Goal: Information Seeking & Learning: Find specific fact

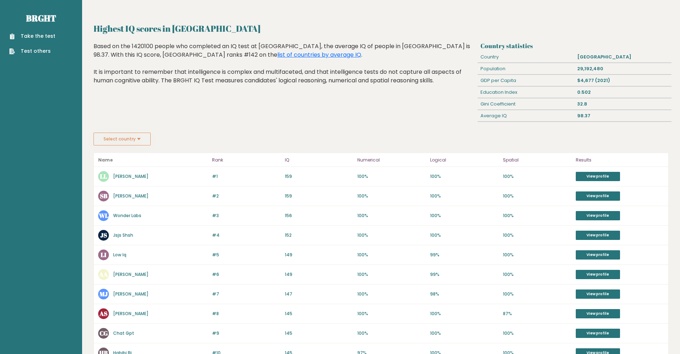
click at [140, 24] on h2 "Highest IQ scores in [GEOGRAPHIC_DATA]" at bounding box center [381, 28] width 575 height 13
click at [140, 24] on h2 "Highest IQ scores in Nepal" at bounding box center [381, 28] width 575 height 13
click at [181, 30] on h2 "Highest IQ scores in Nepal" at bounding box center [381, 28] width 575 height 13
click at [505, 42] on h3 "Country statistics" at bounding box center [574, 45] width 188 height 7
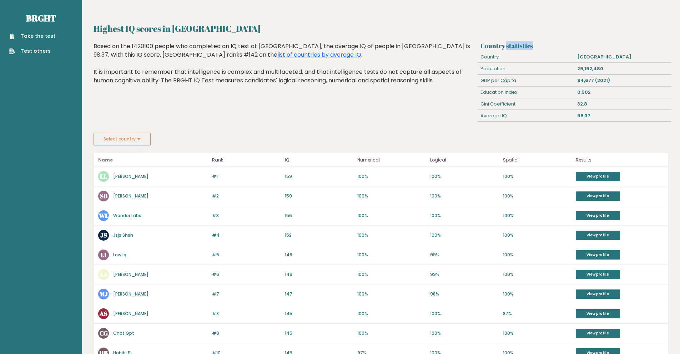
click at [505, 42] on h3 "Country statistics" at bounding box center [574, 45] width 188 height 7
click at [277, 55] on link "list of countries by average IQ" at bounding box center [319, 55] width 84 height 8
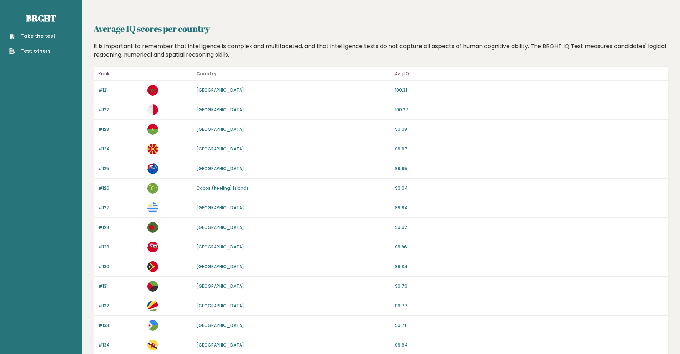
click at [407, 72] on p "Avg IQ" at bounding box center [529, 74] width 269 height 9
click at [96, 70] on header "Rank Country Avg IQ" at bounding box center [381, 74] width 574 height 14
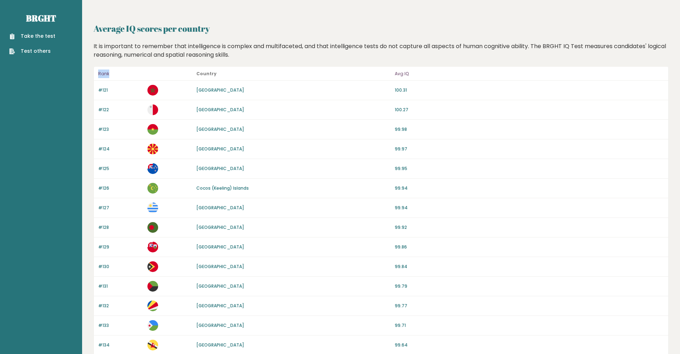
click at [96, 70] on header "Rank Country Avg IQ" at bounding box center [381, 74] width 574 height 14
click at [100, 72] on p "Rank" at bounding box center [120, 74] width 45 height 9
click at [102, 88] on p "#121" at bounding box center [120, 90] width 45 height 6
drag, startPoint x: 102, startPoint y: 88, endPoint x: 146, endPoint y: 90, distance: 43.6
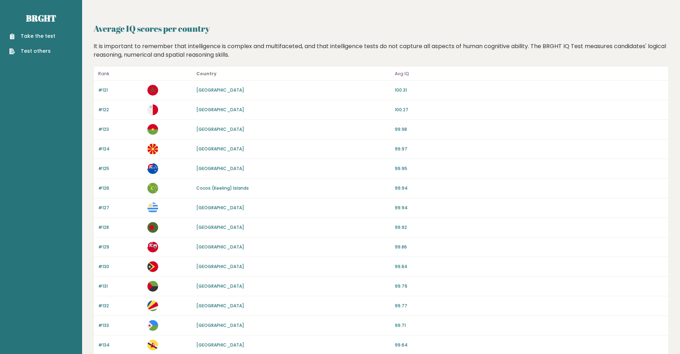
click at [107, 89] on p "#121" at bounding box center [120, 90] width 45 height 6
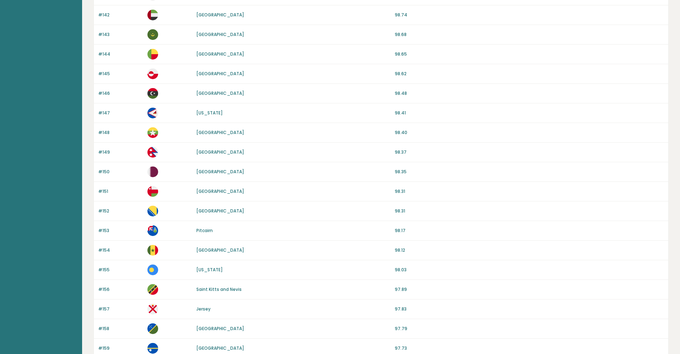
scroll to position [573, 0]
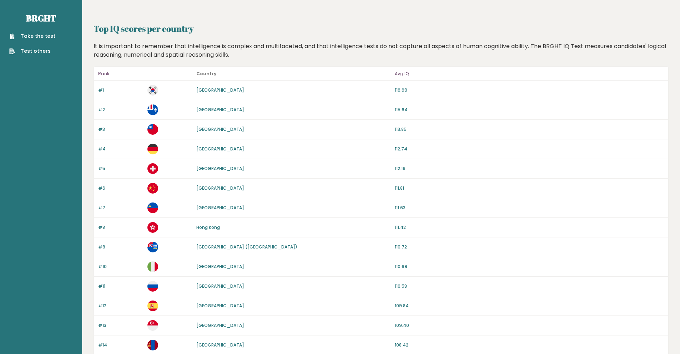
click at [206, 89] on link "[GEOGRAPHIC_DATA]" at bounding box center [220, 90] width 48 height 6
